Goal: Task Accomplishment & Management: Manage account settings

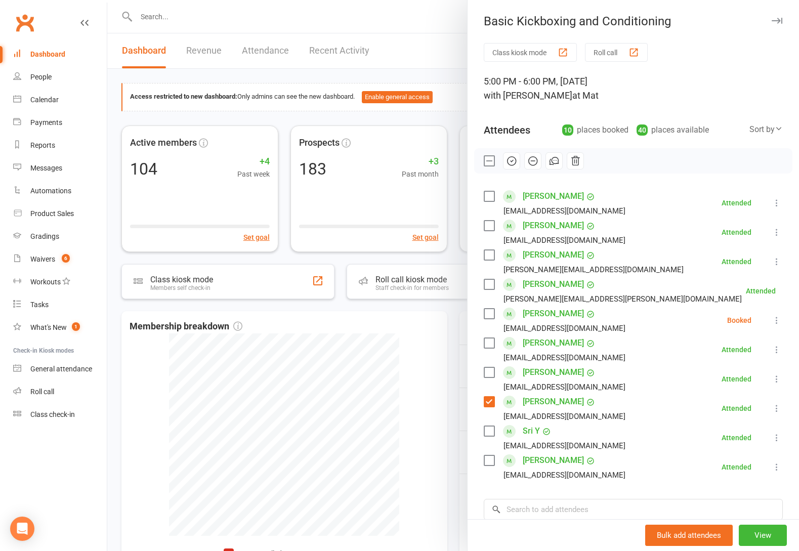
click at [484, 315] on label at bounding box center [489, 314] width 10 height 10
click at [508, 160] on icon "button" at bounding box center [511, 160] width 11 height 11
click at [437, 24] on div at bounding box center [453, 275] width 692 height 551
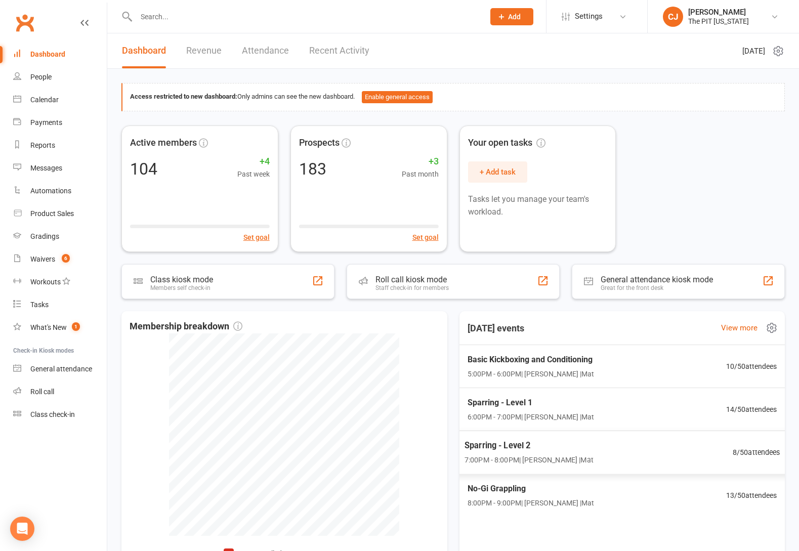
click at [562, 439] on div "Sparring - Level 2 7:00PM - 8:00PM | [PERSON_NAME] | Mat 8 / 50 attendees" at bounding box center [622, 453] width 340 height 44
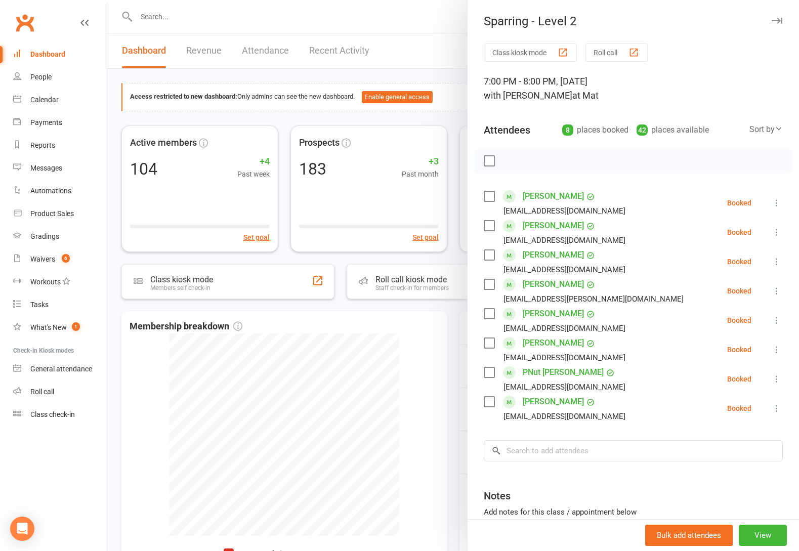
click at [398, 24] on div at bounding box center [453, 275] width 692 height 551
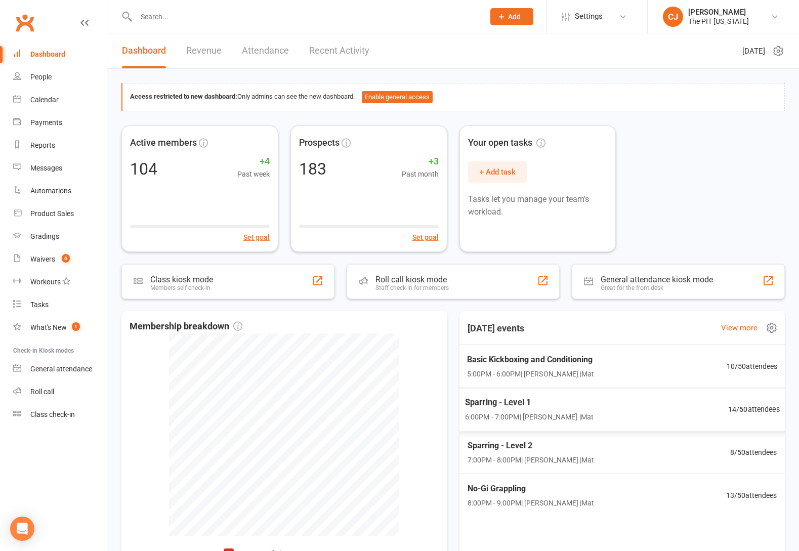
click at [533, 408] on span "Sparring - Level 1" at bounding box center [528, 402] width 129 height 13
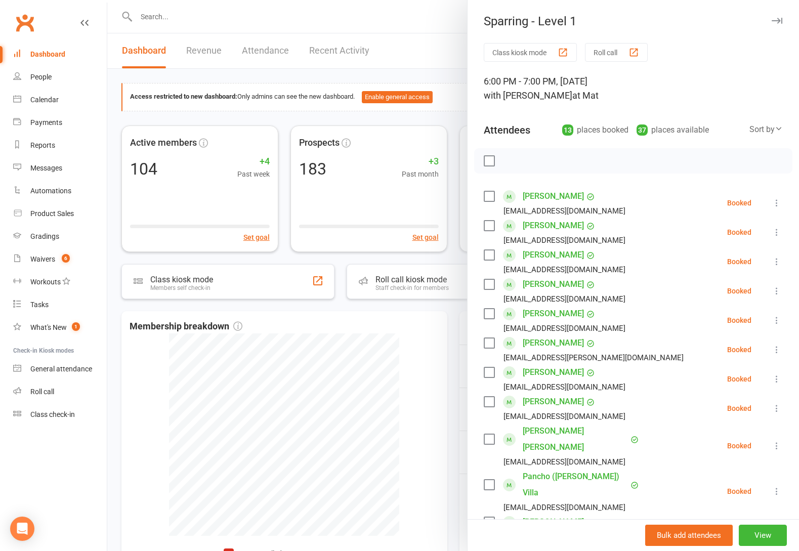
click at [488, 162] on label at bounding box center [489, 161] width 10 height 10
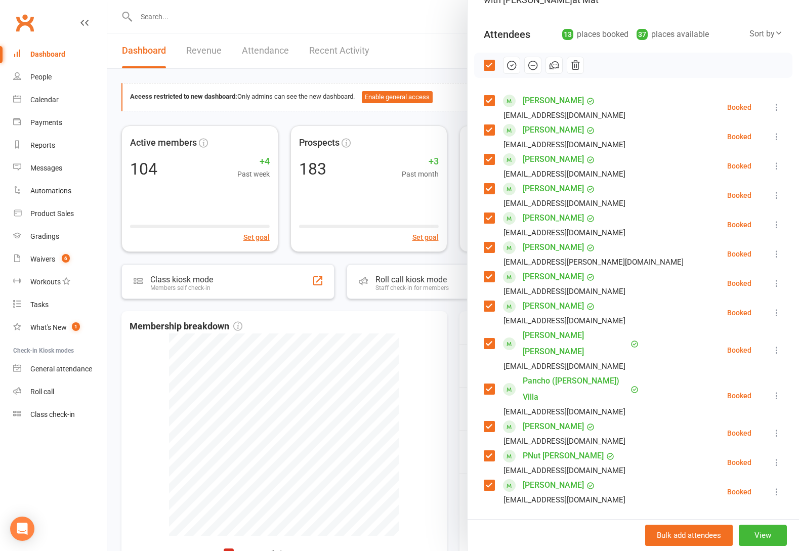
scroll to position [101, 0]
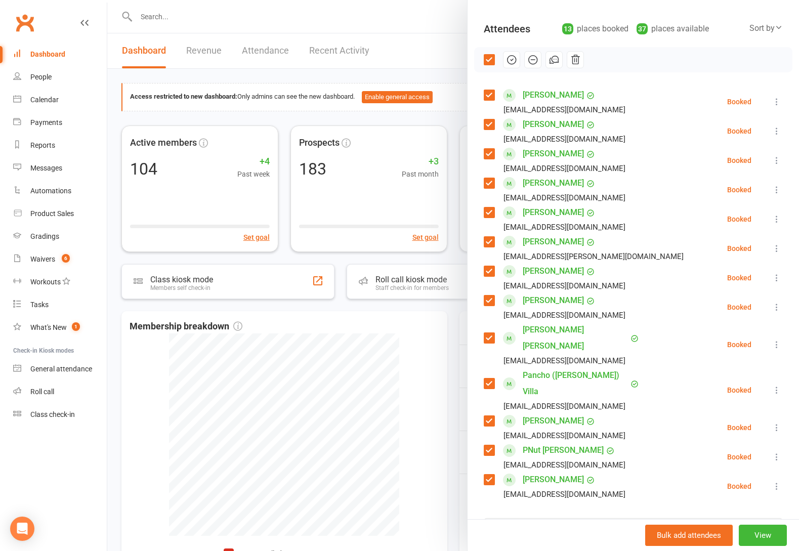
click at [486, 378] on label at bounding box center [489, 383] width 10 height 10
click at [486, 475] on label at bounding box center [489, 480] width 10 height 10
drag, startPoint x: 507, startPoint y: 65, endPoint x: 447, endPoint y: 32, distance: 68.6
click at [507, 65] on button "button" at bounding box center [511, 59] width 17 height 17
